Goal: Information Seeking & Learning: Learn about a topic

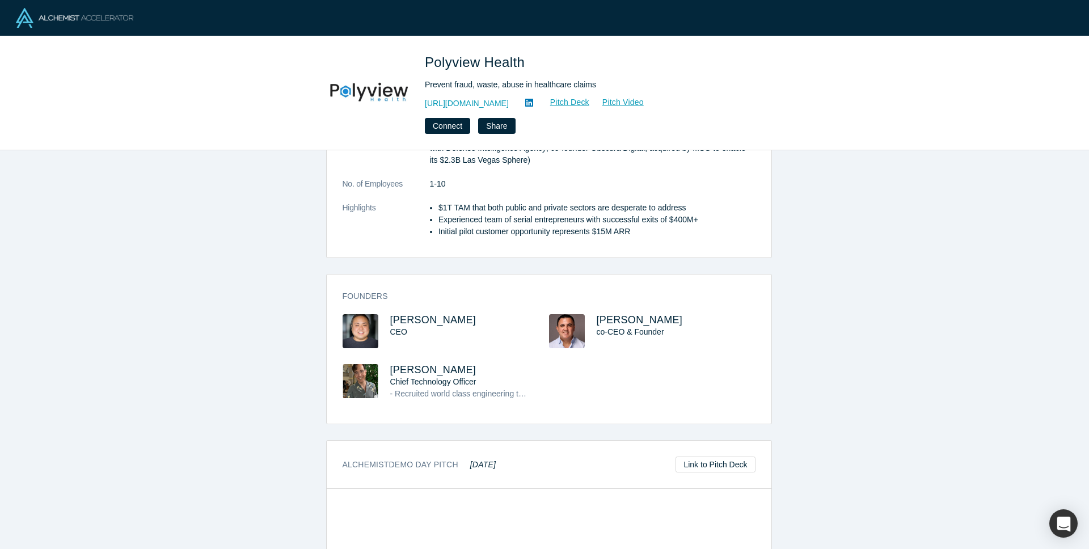
scroll to position [521, 0]
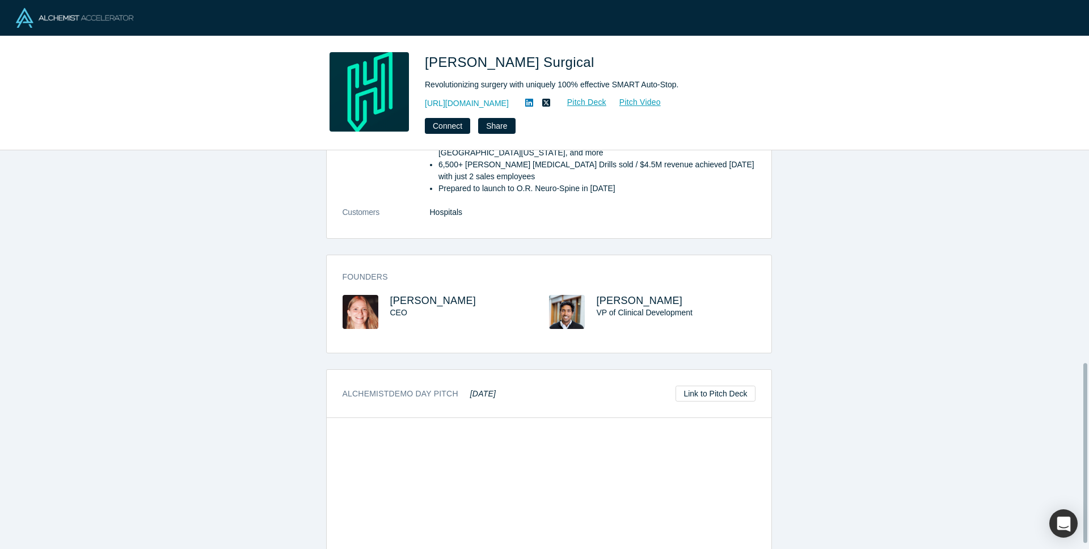
scroll to position [470, 0]
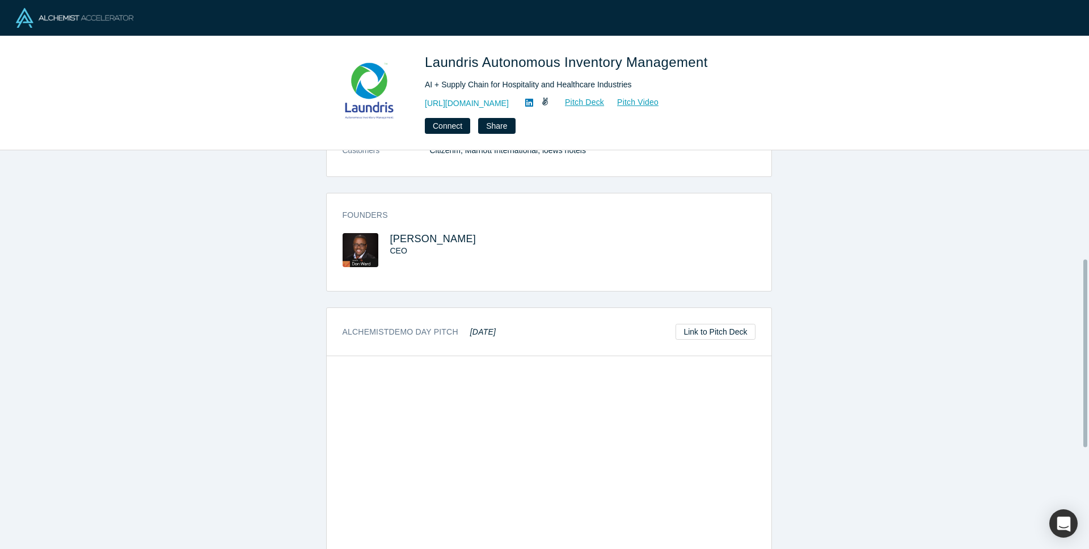
scroll to position [445, 0]
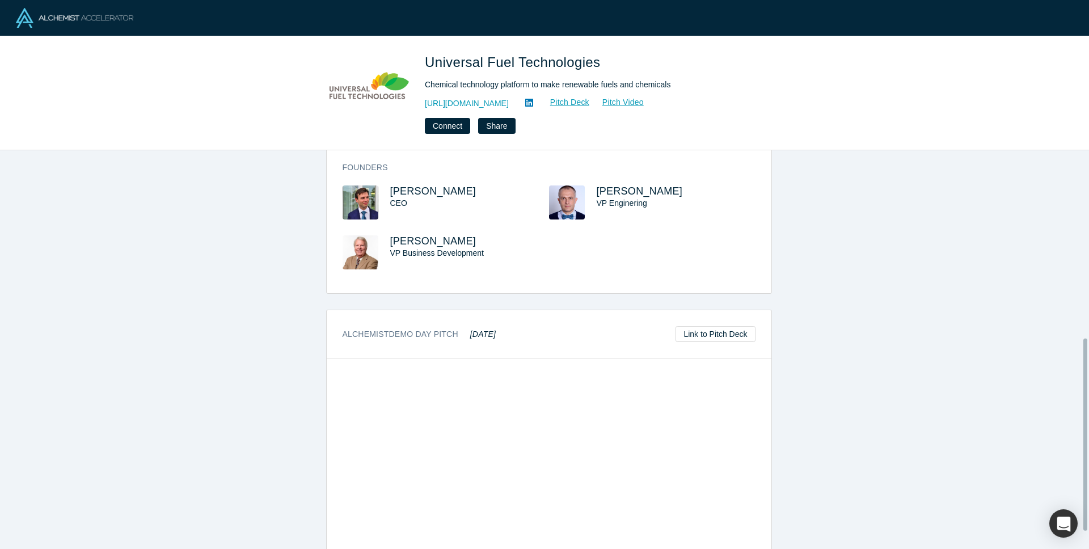
scroll to position [424, 0]
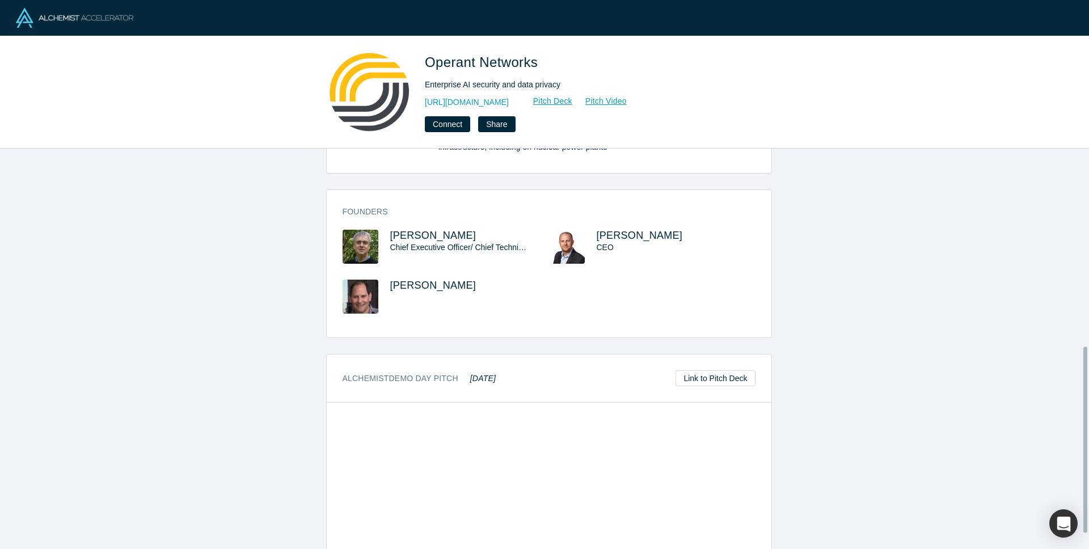
scroll to position [458, 0]
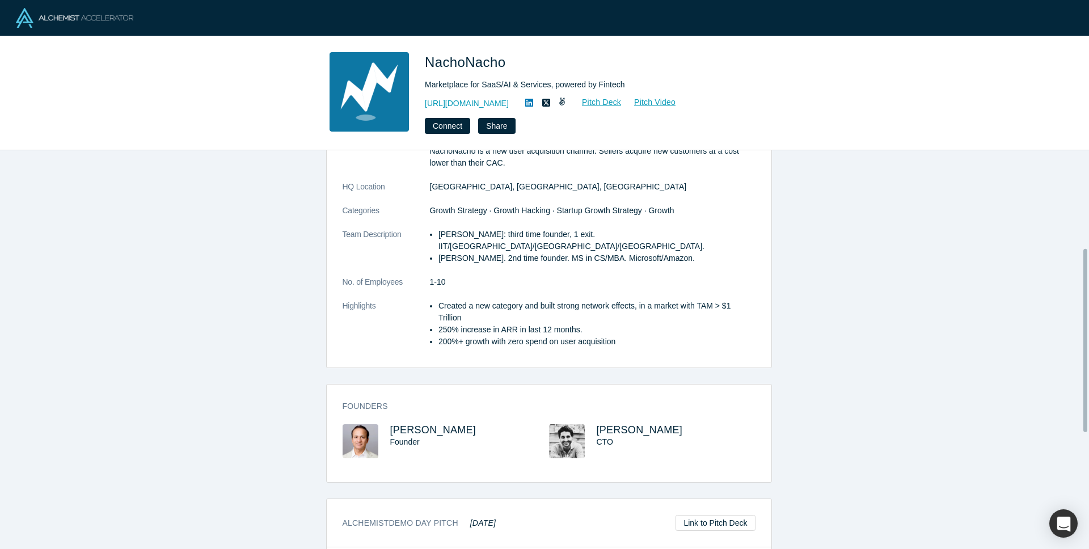
scroll to position [445, 0]
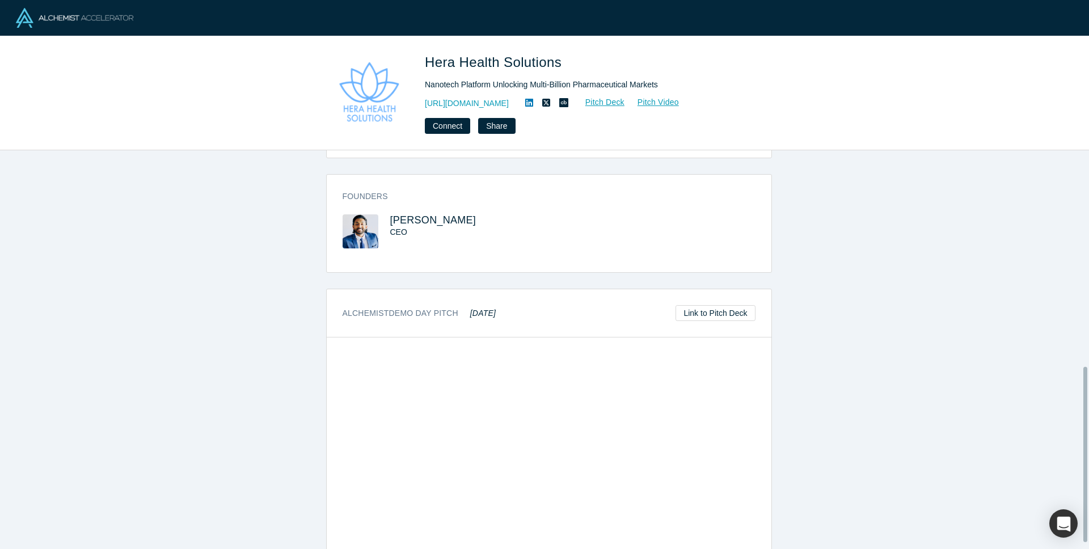
scroll to position [505, 0]
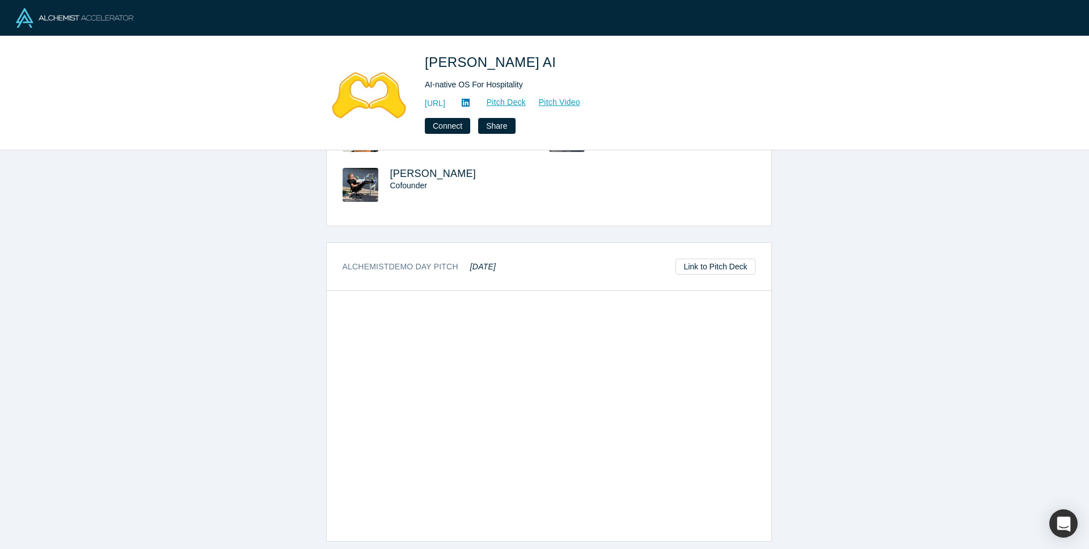
scroll to position [400, 0]
click at [883, 414] on div "overview Description Our goal is to become the first AI brain to manage 1M shor…" at bounding box center [549, 353] width 1098 height 407
click at [445, 104] on link "http://getbesty.ai" at bounding box center [435, 104] width 20 height 12
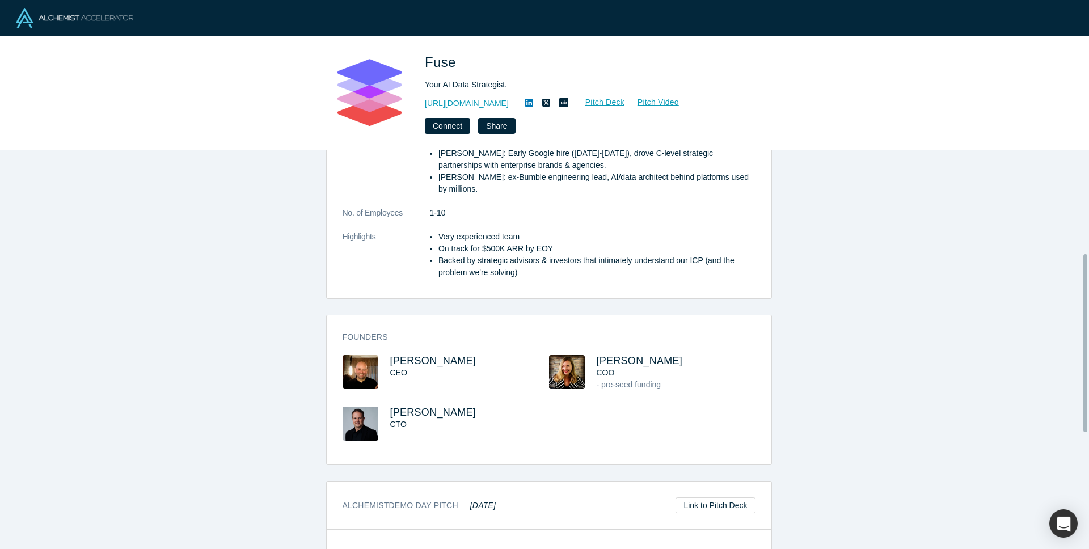
scroll to position [230, 0]
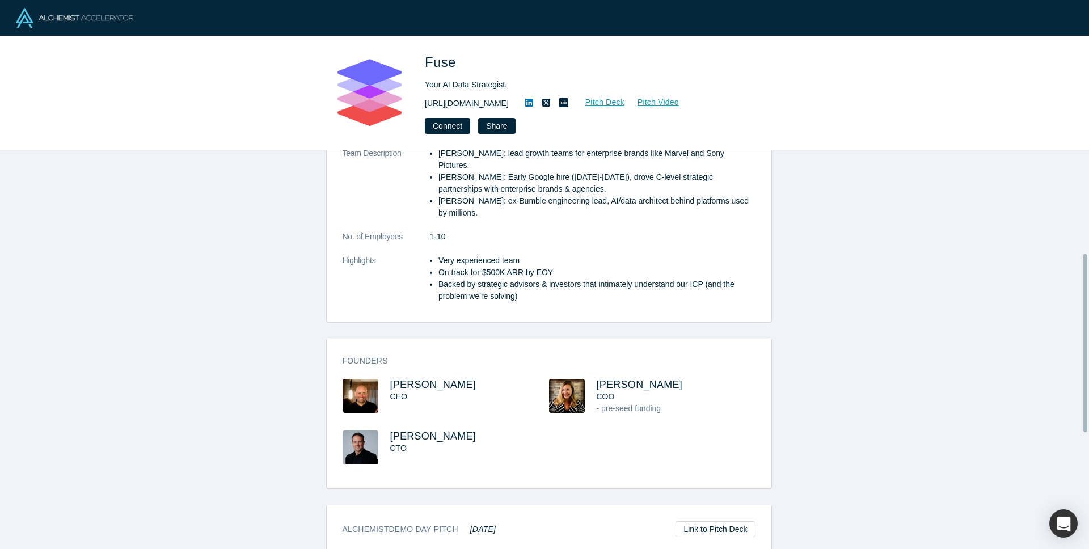
click at [448, 102] on link "http://fuse.is" at bounding box center [467, 104] width 84 height 12
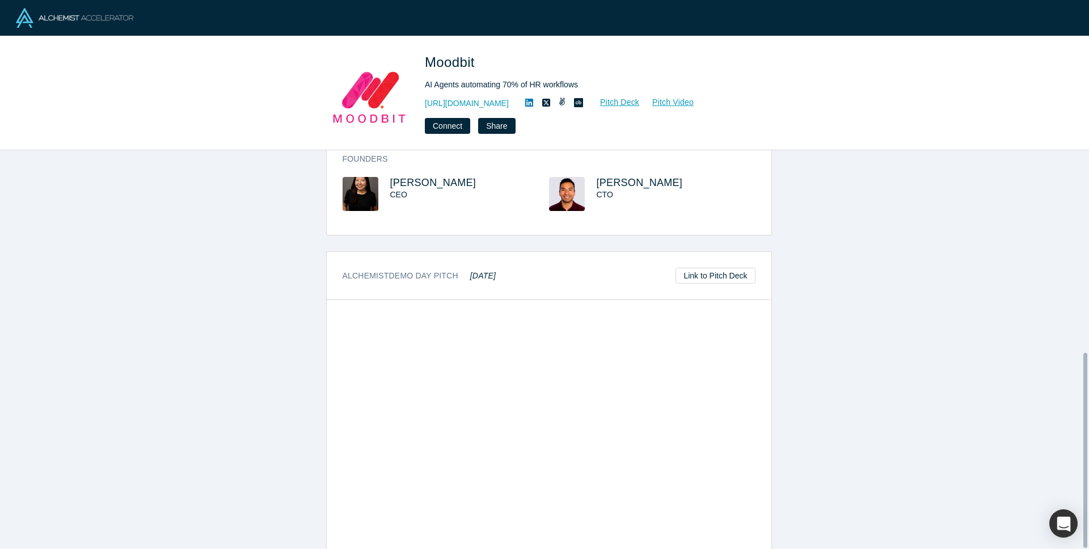
scroll to position [413, 0]
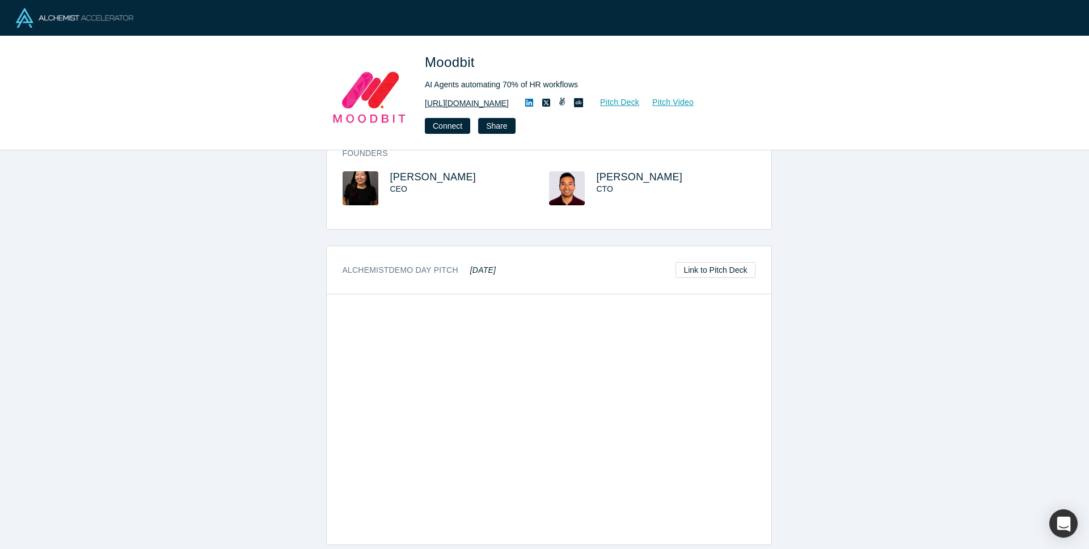
click at [476, 102] on link "[URL][DOMAIN_NAME]" at bounding box center [467, 104] width 84 height 12
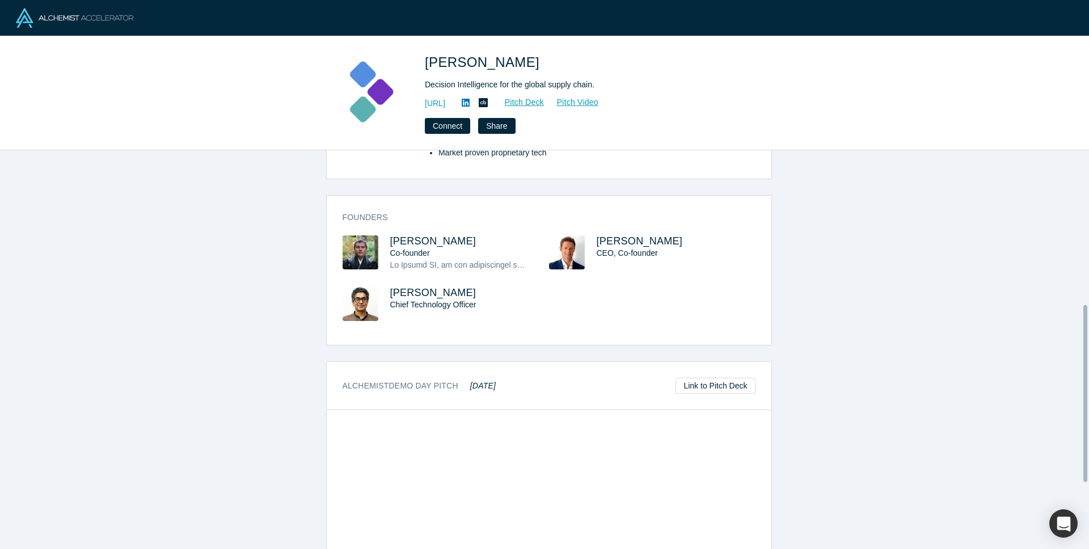
scroll to position [12, 0]
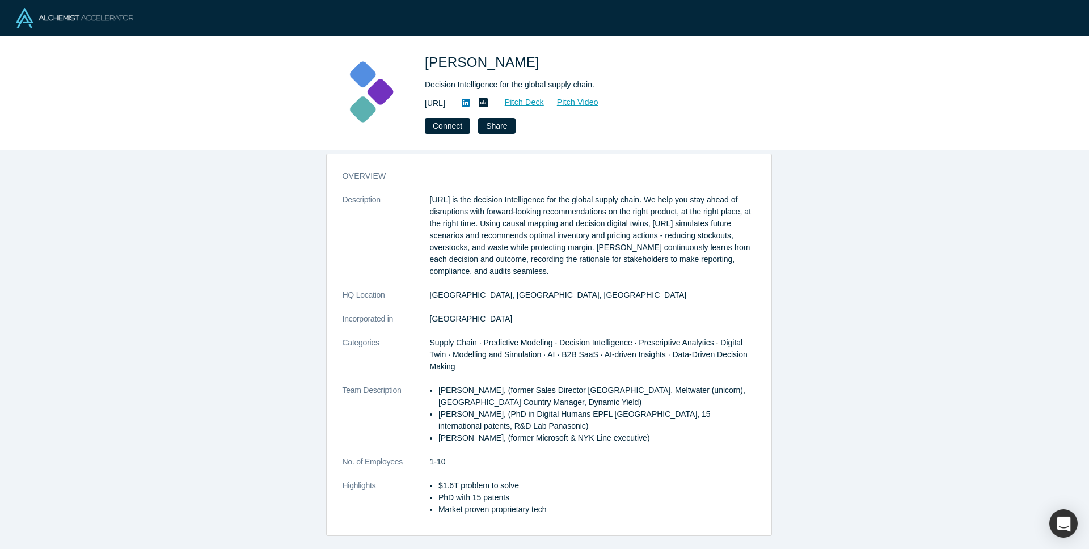
click at [445, 103] on link "[URL]" at bounding box center [435, 104] width 20 height 12
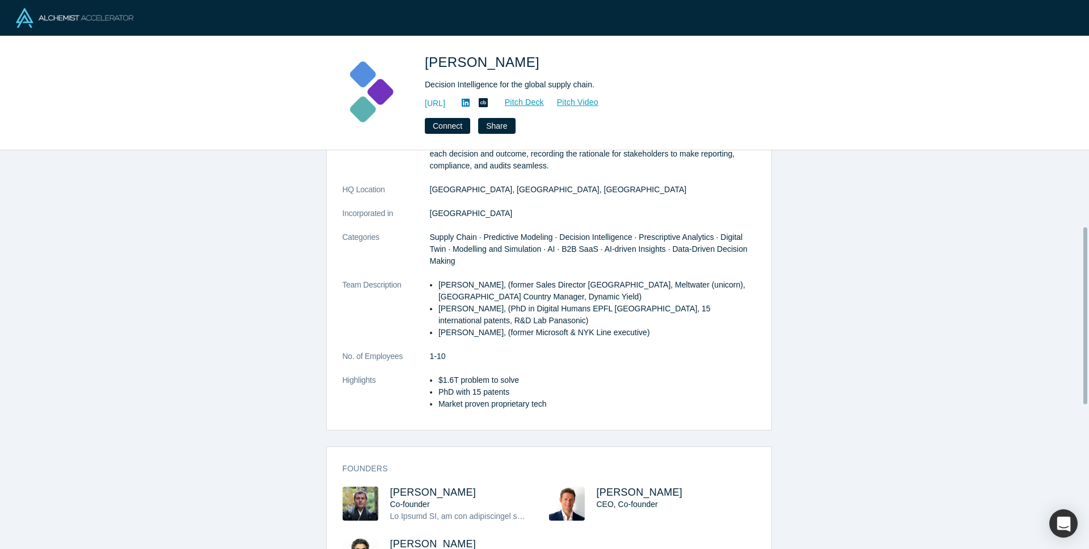
scroll to position [497, 0]
